Goal: Information Seeking & Learning: Learn about a topic

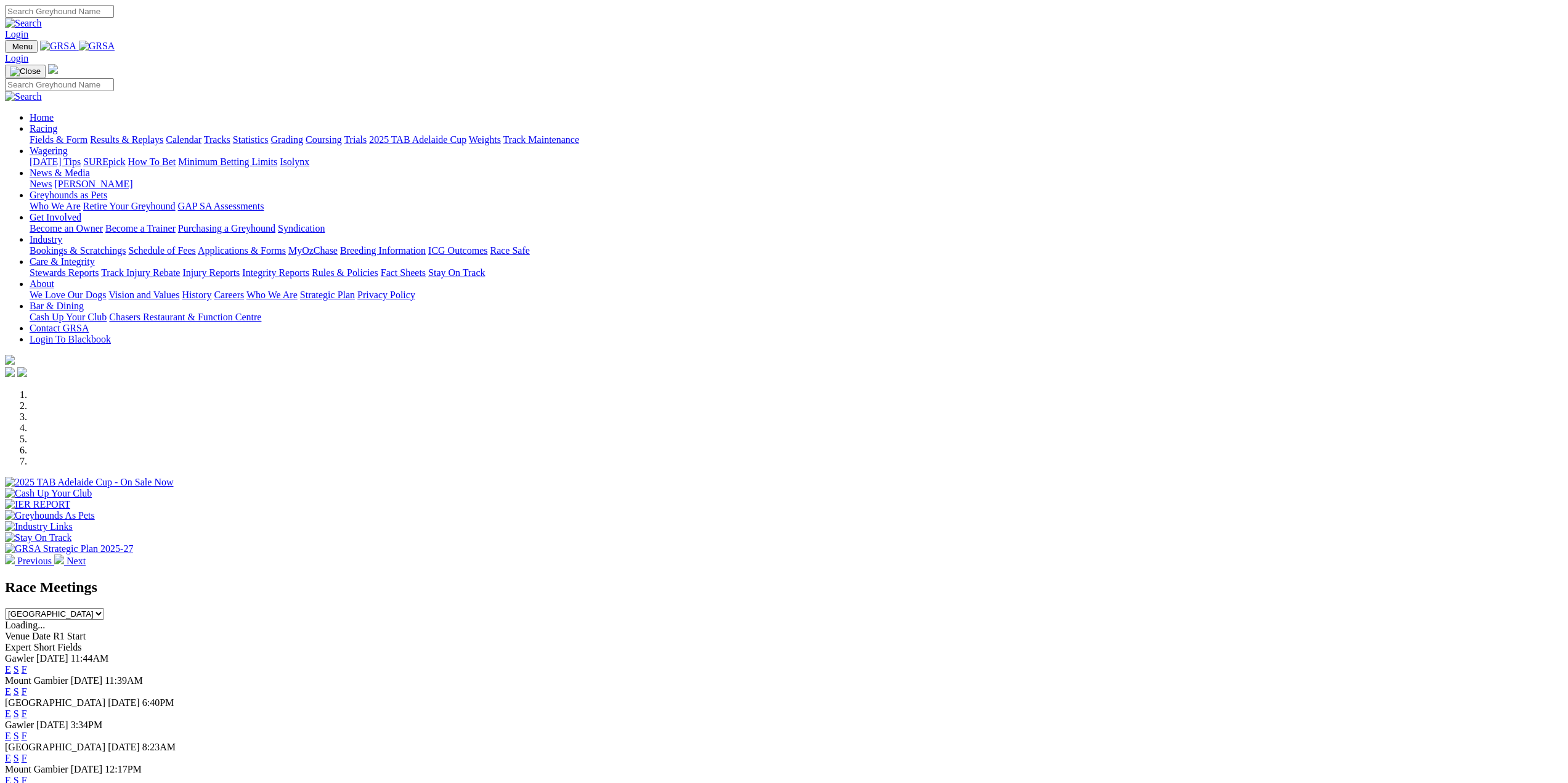
drag, startPoint x: 0, startPoint y: 0, endPoint x: 846, endPoint y: 648, distance: 1065.7
click at [11, 708] on link "E" at bounding box center [7, 713] width 6 height 10
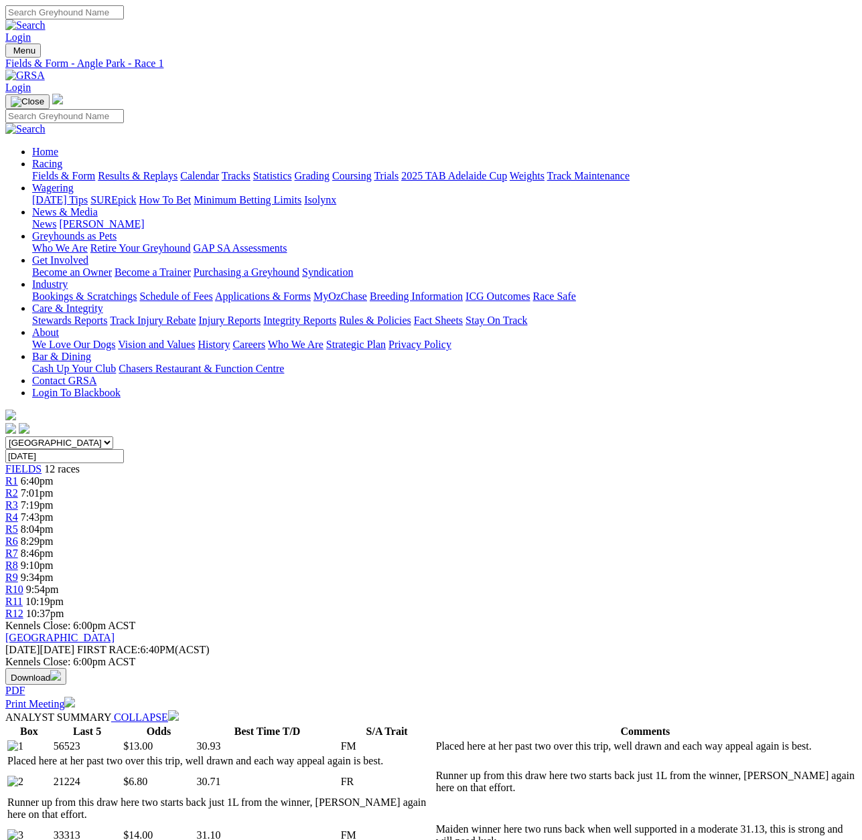
click at [18, 511] on span "R4" at bounding box center [11, 516] width 13 height 11
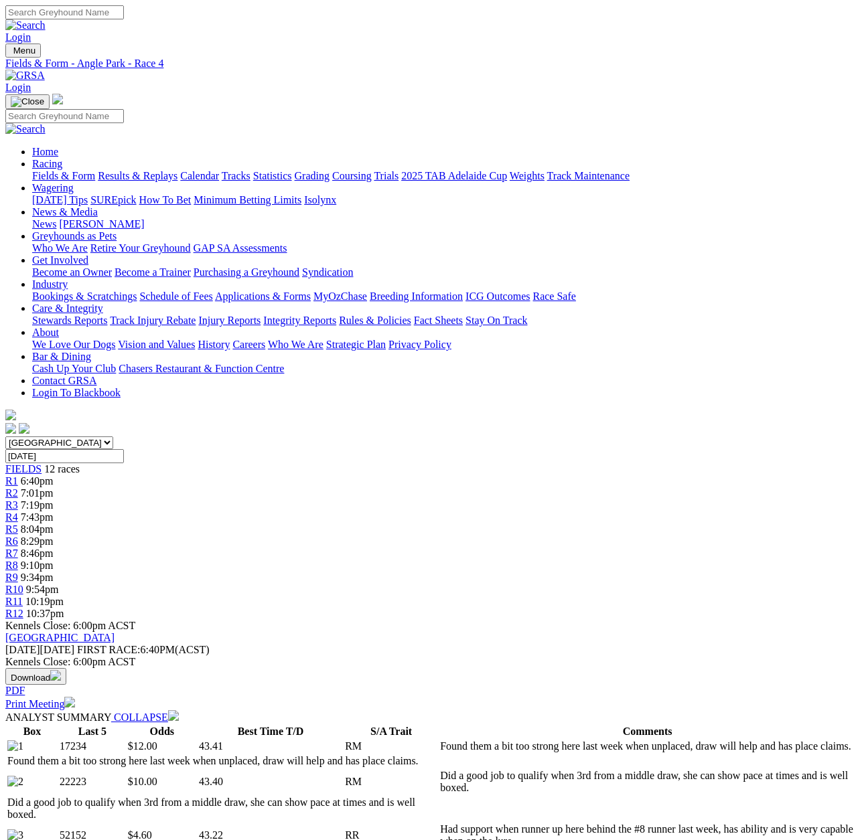
click at [18, 523] on span "R5" at bounding box center [11, 528] width 13 height 11
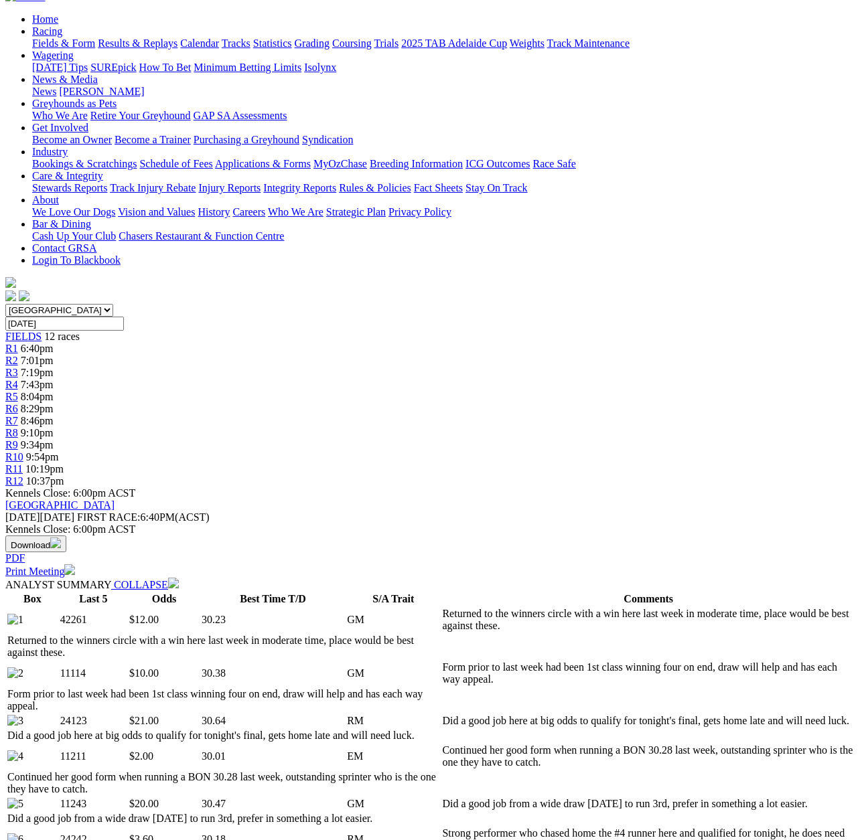
scroll to position [66, 0]
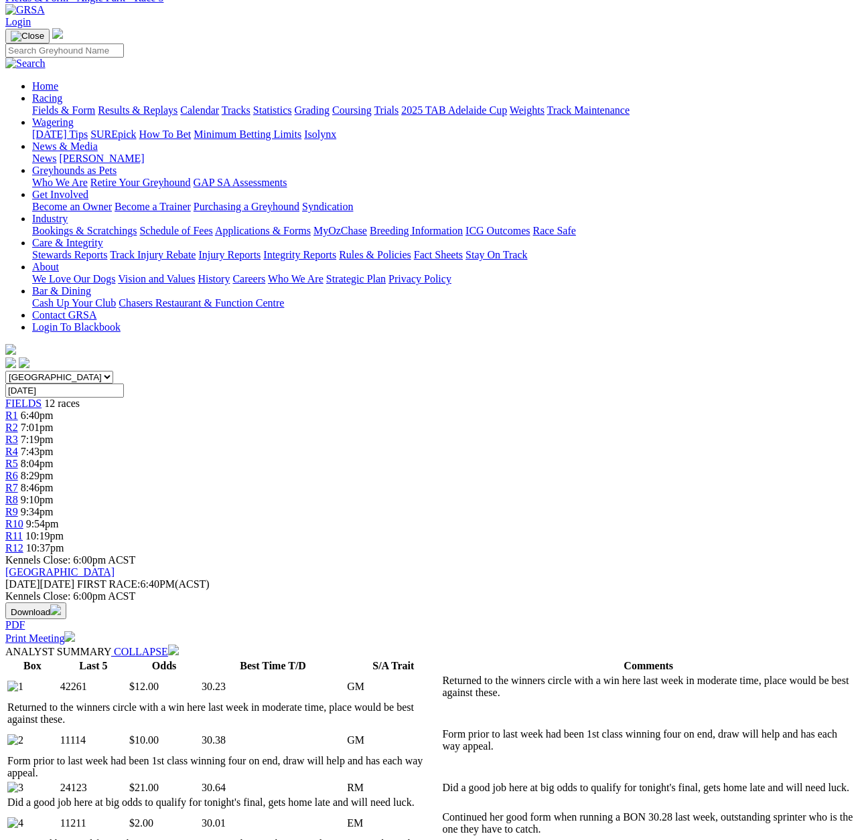
click at [18, 470] on span "R6" at bounding box center [11, 475] width 13 height 11
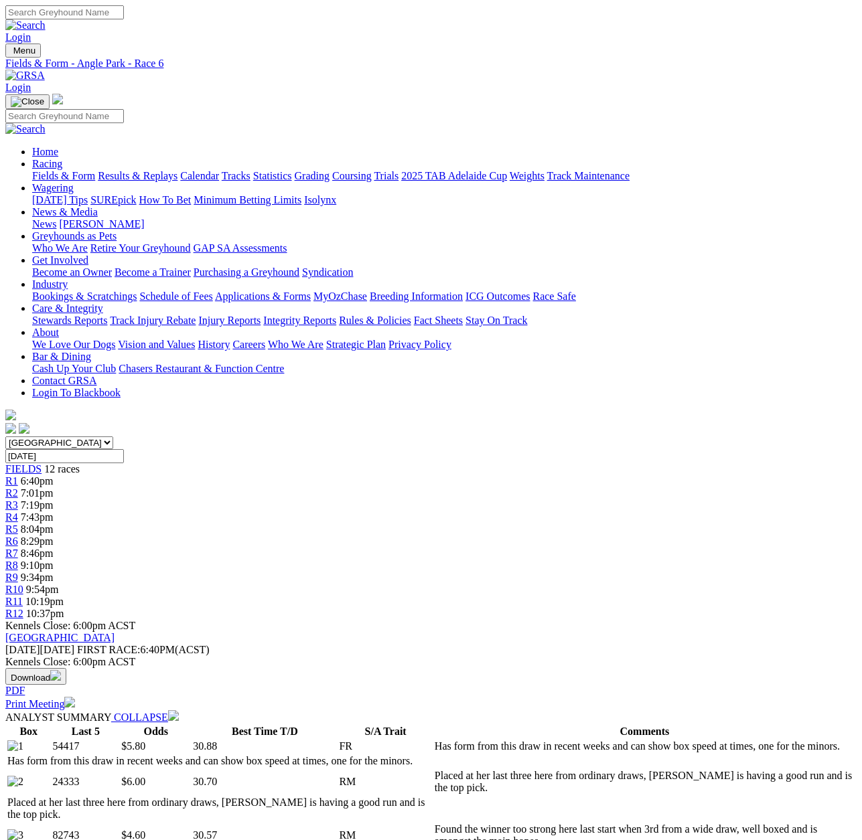
click at [18, 511] on span "R4" at bounding box center [11, 516] width 13 height 11
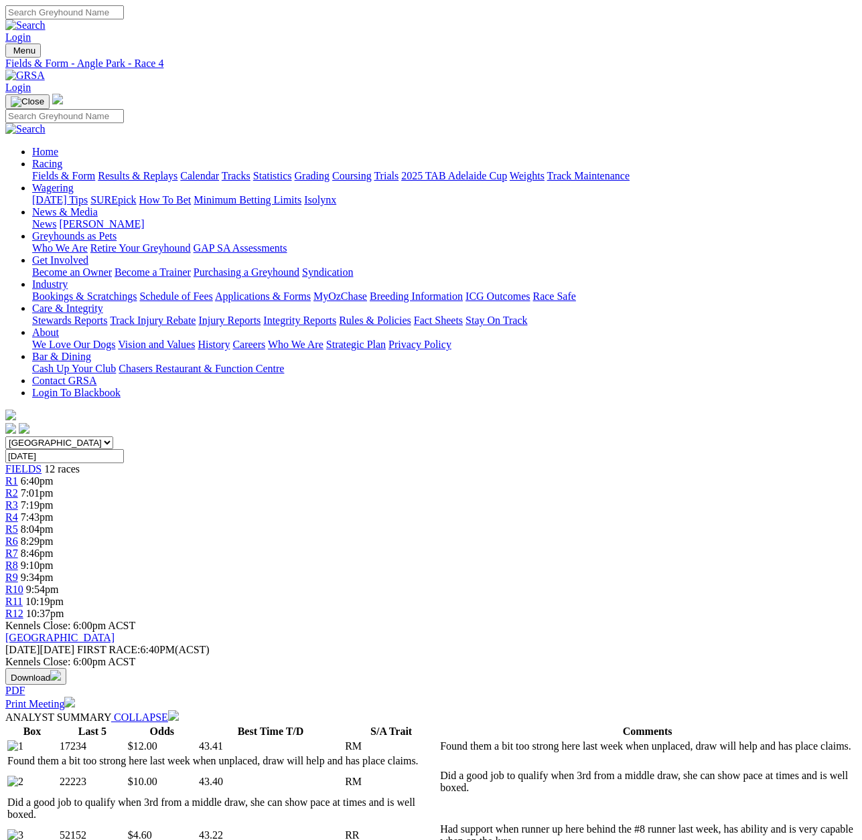
click at [18, 523] on span "R5" at bounding box center [11, 528] width 13 height 11
